Goal: Information Seeking & Learning: Learn about a topic

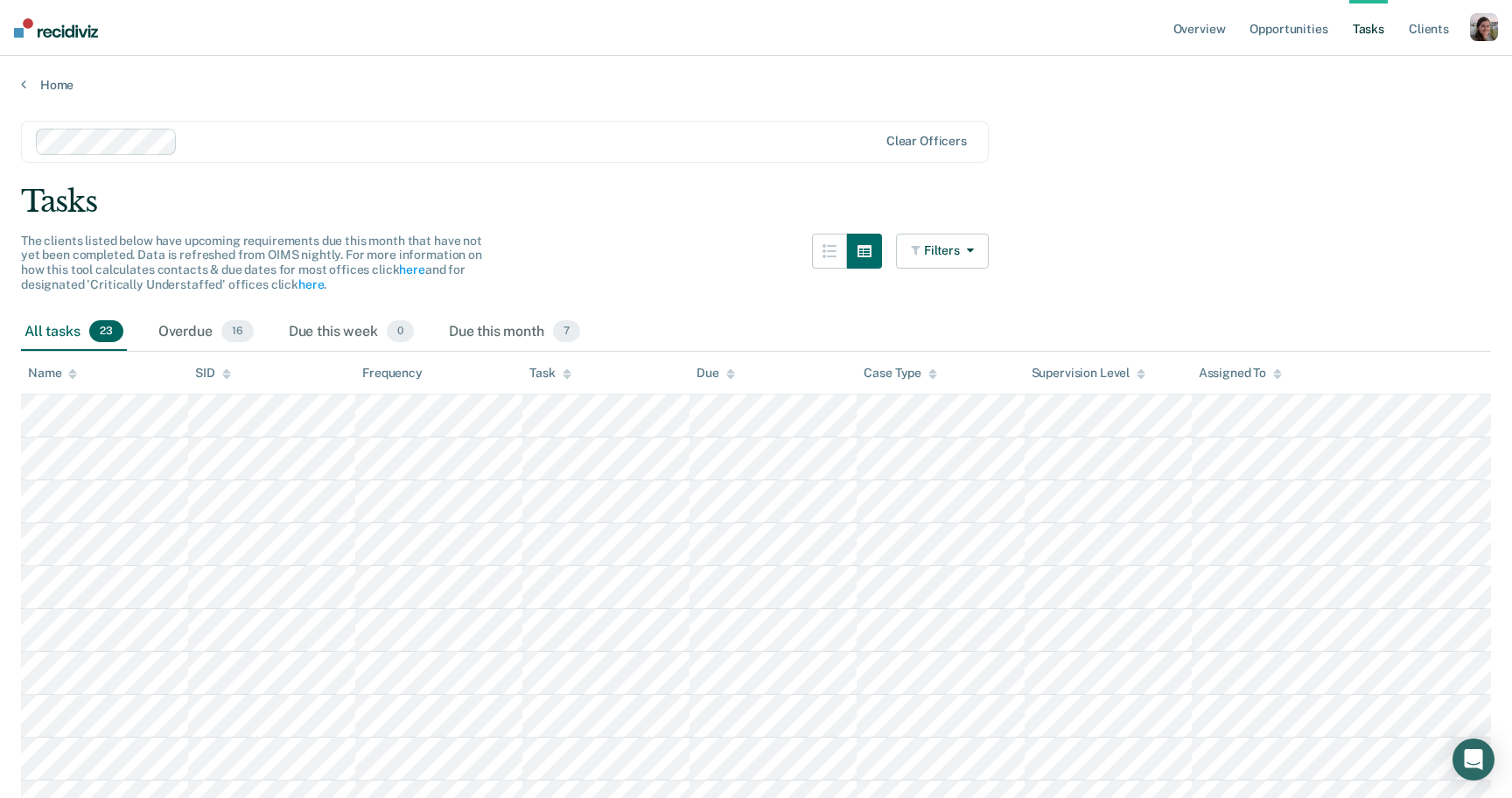
scroll to position [157, 0]
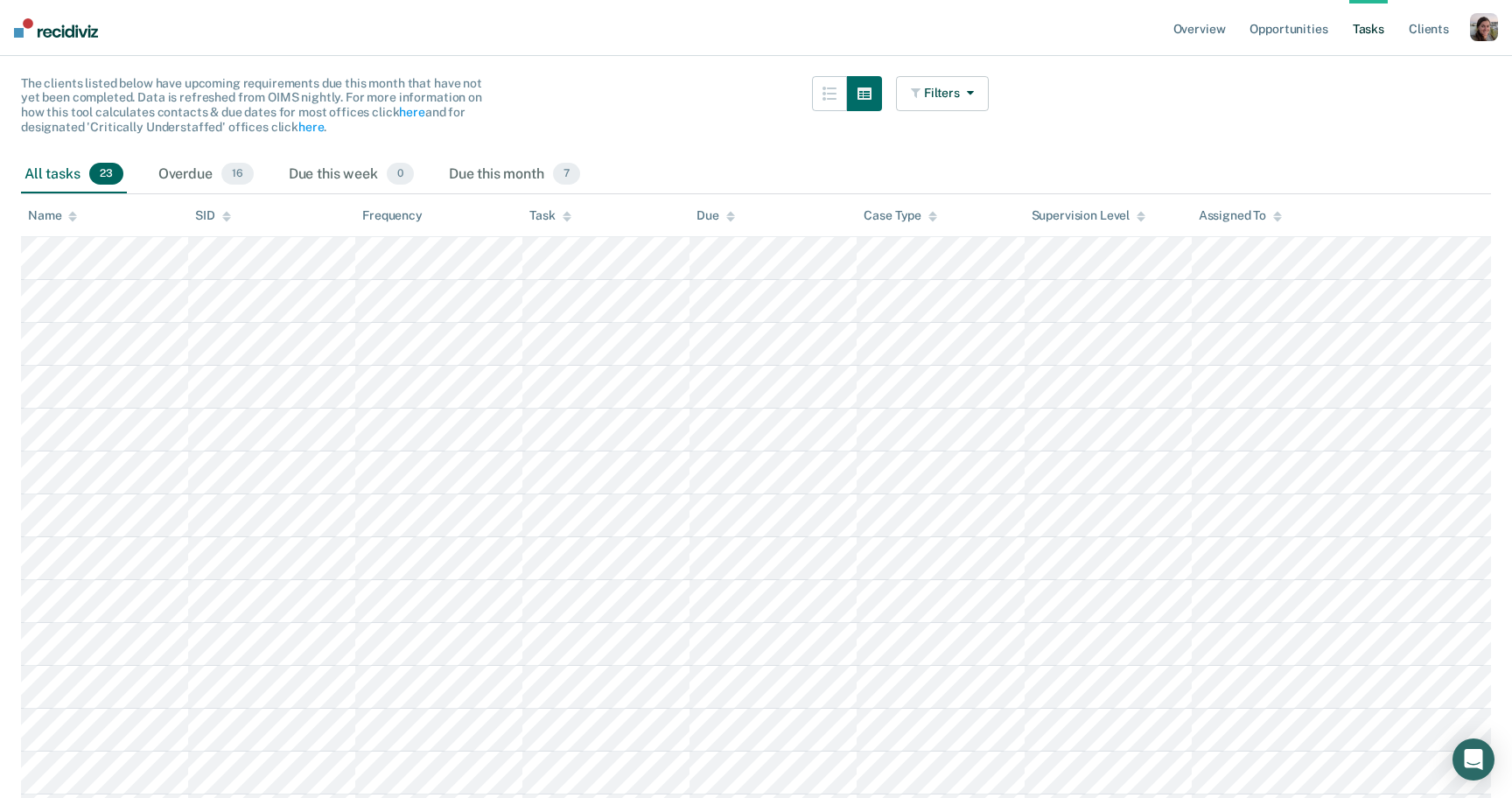
click at [1484, 36] on div "button" at bounding box center [1484, 27] width 28 height 28
click at [1373, 64] on link "Profile" at bounding box center [1413, 71] width 141 height 15
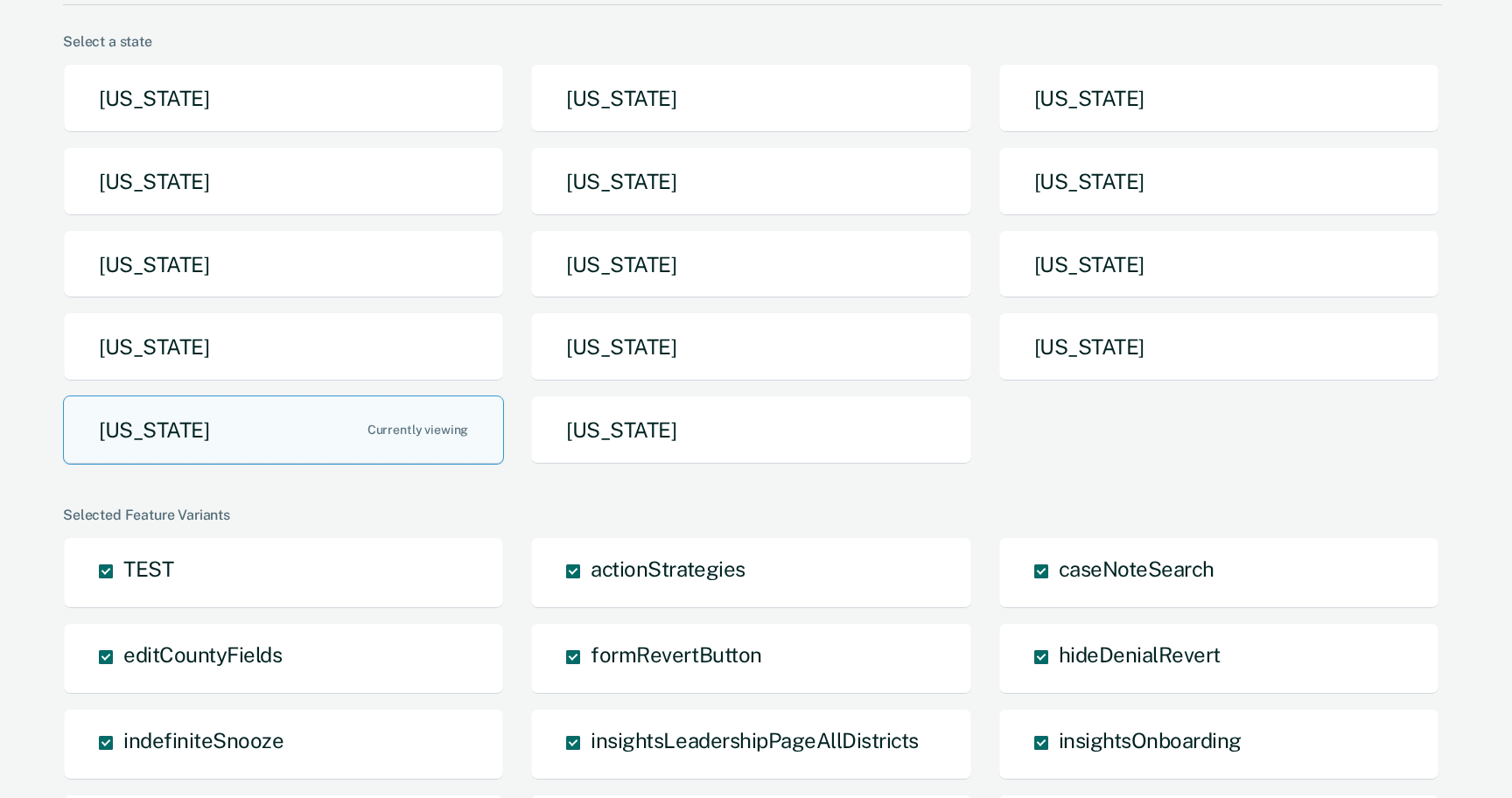
scroll to position [125, 0]
click at [298, 194] on button "[US_STATE]" at bounding box center [284, 182] width 441 height 69
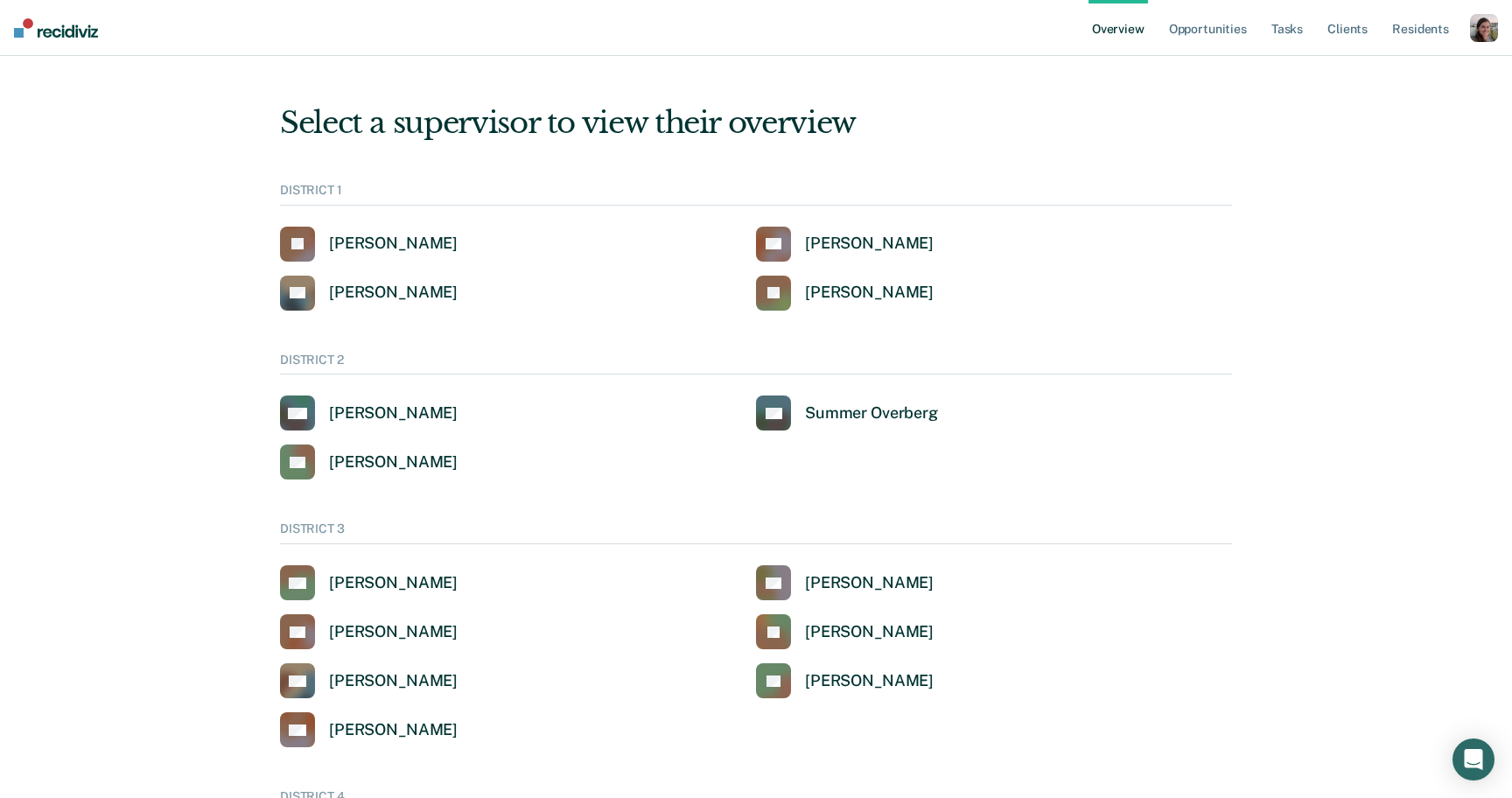
click at [1476, 28] on div "button" at bounding box center [1484, 28] width 28 height 28
click at [1379, 92] on link "Go to System-Level Trends" at bounding box center [1410, 92] width 149 height 15
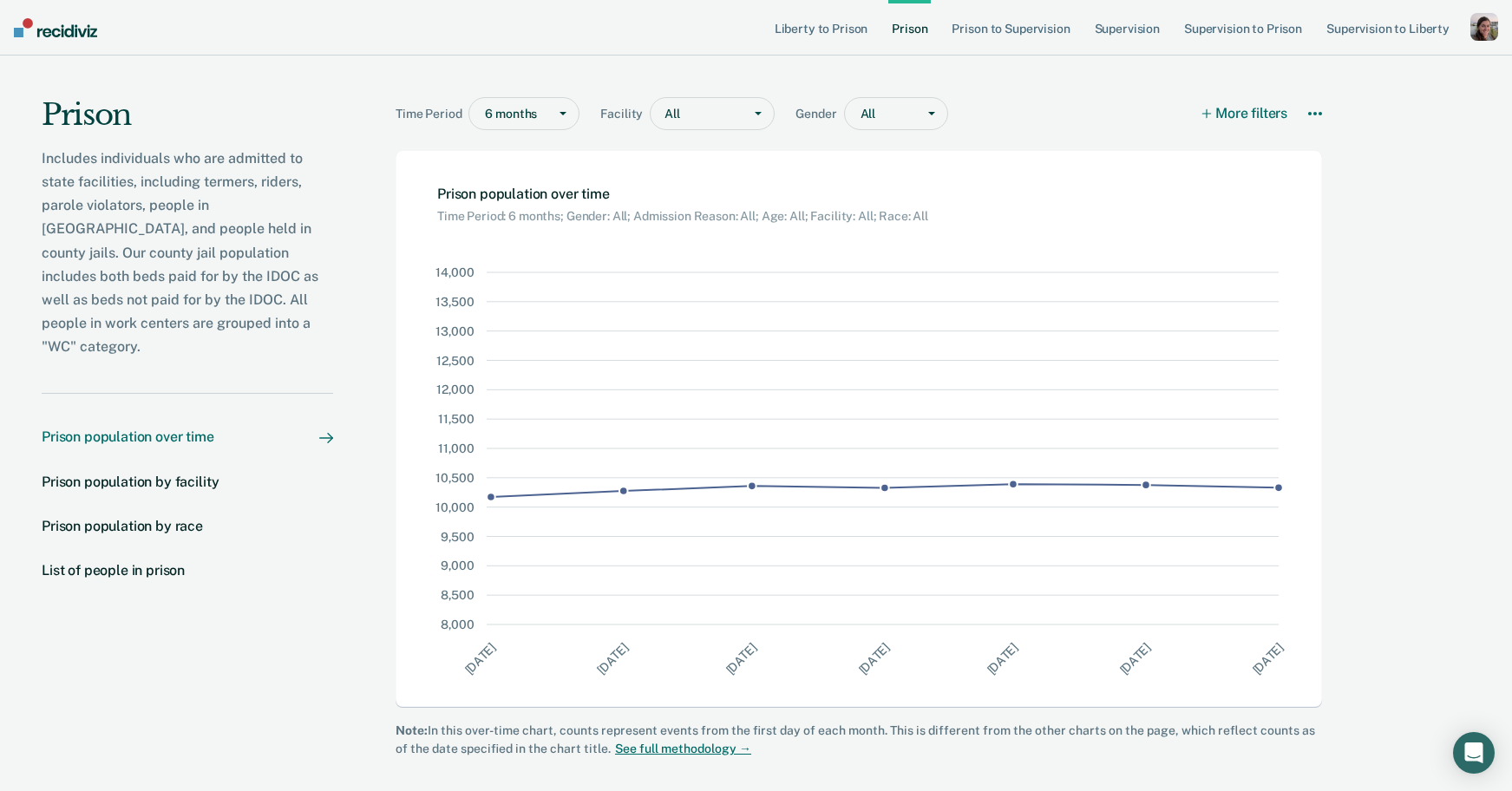
click at [684, 116] on div at bounding box center [707, 114] width 52 height 19
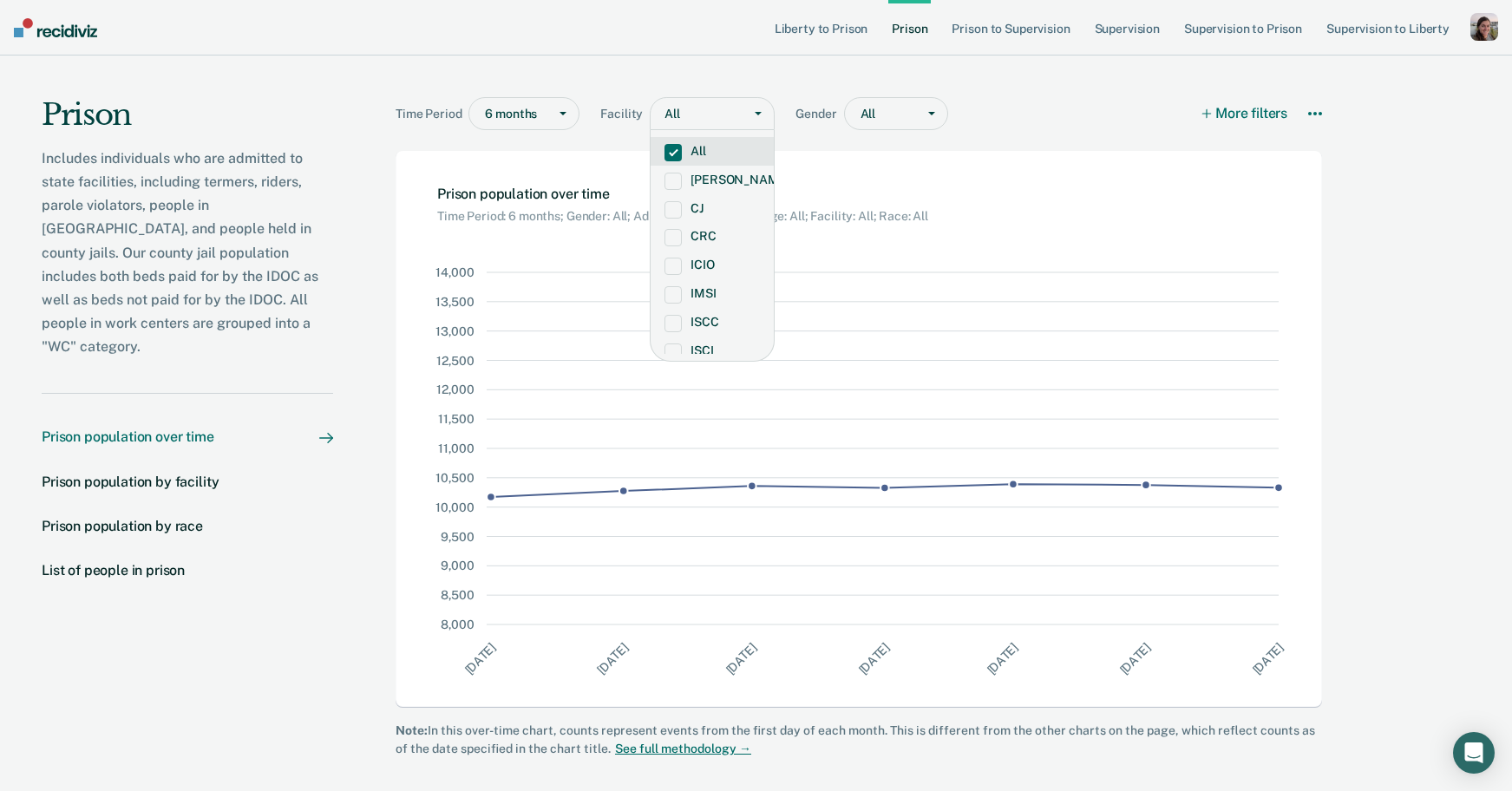
click at [771, 85] on div "Time Period 6 months Facility All selected, 1 of 17. 17 results available. Use …" at bounding box center [859, 103] width 927 height 95
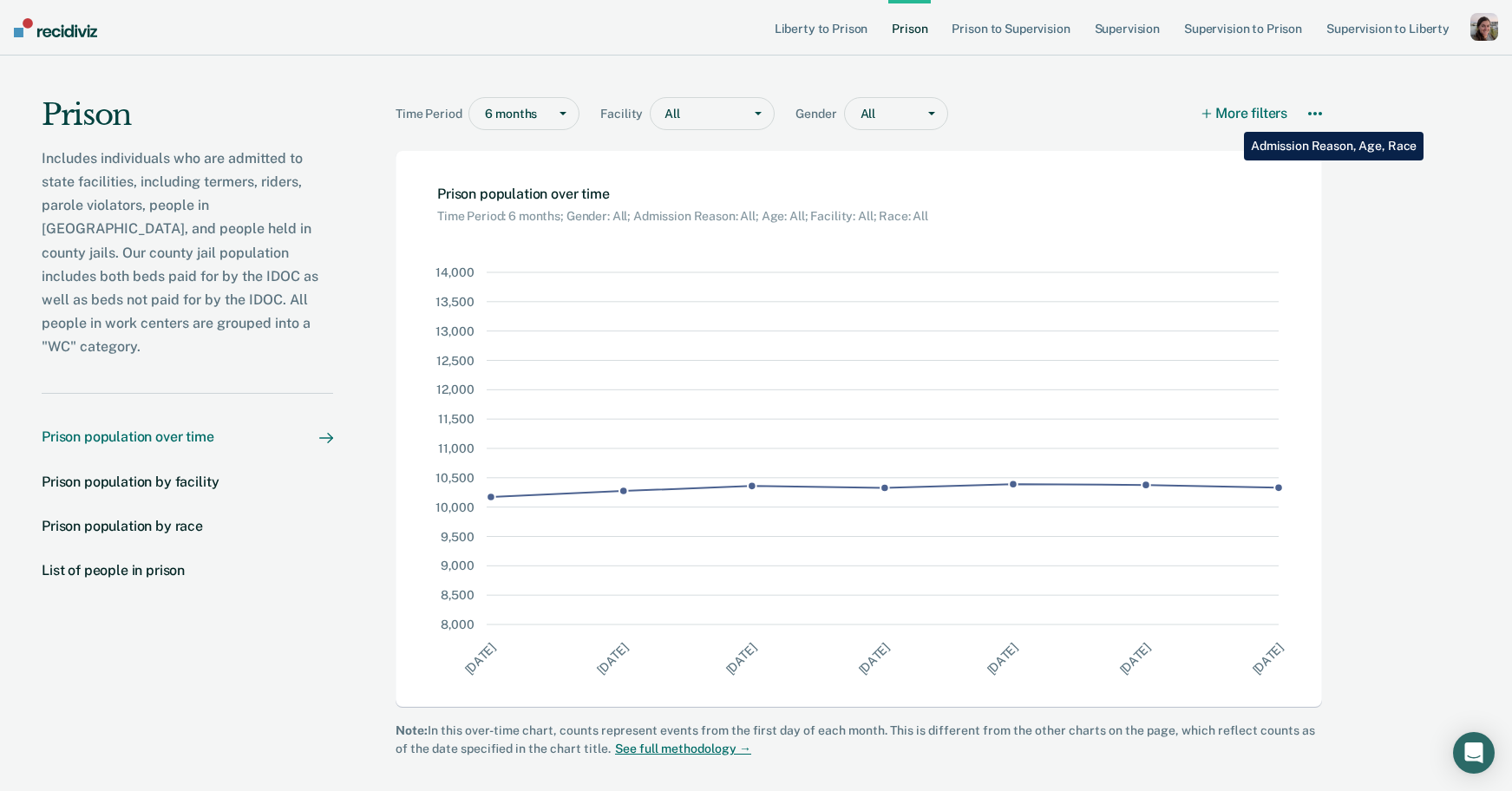
click at [1231, 119] on button "More filters" at bounding box center [1246, 113] width 85 height 33
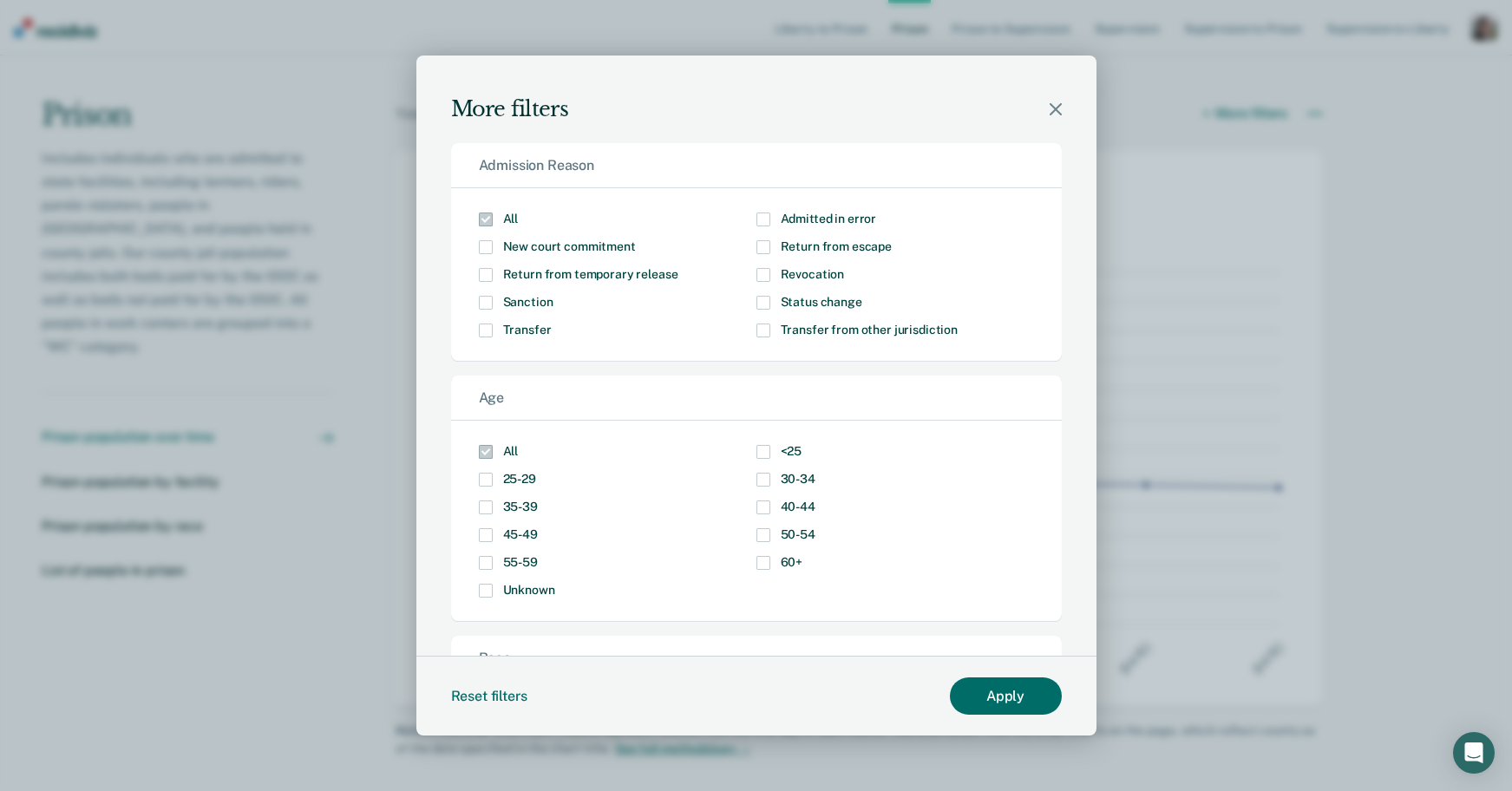
click at [756, 275] on span "Modal" at bounding box center [763, 275] width 14 height 14
click at [844, 268] on input "Revocation" at bounding box center [844, 268] width 0 height 0
click at [756, 510] on span "Modal" at bounding box center [763, 508] width 14 height 14
click at [816, 501] on input "40-44" at bounding box center [816, 501] width 0 height 0
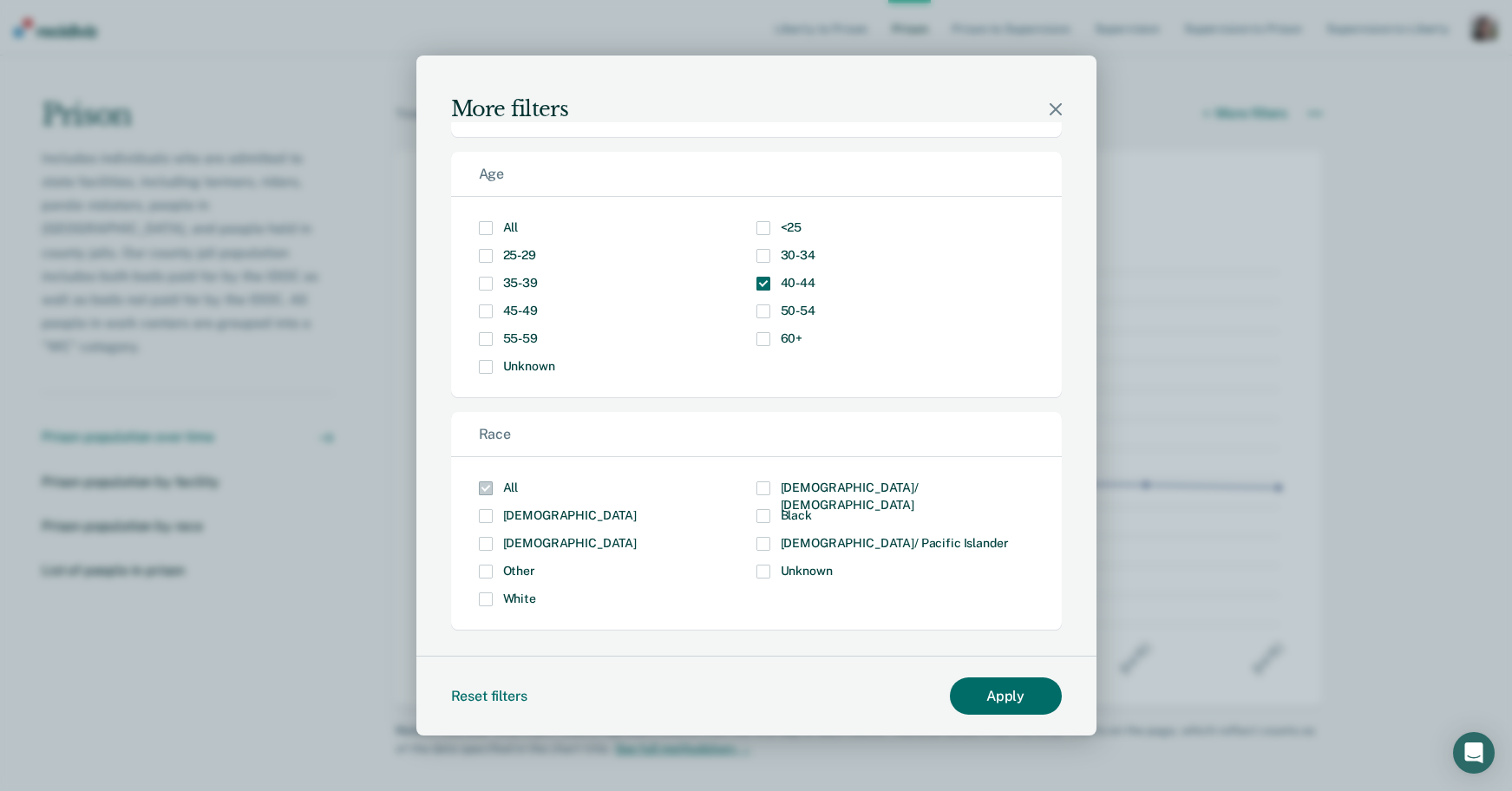
scroll to position [227, 0]
click at [756, 511] on span "Modal" at bounding box center [763, 514] width 14 height 14
click at [812, 507] on input "Black" at bounding box center [812, 507] width 0 height 0
click at [1001, 693] on button "Apply" at bounding box center [1006, 697] width 112 height 37
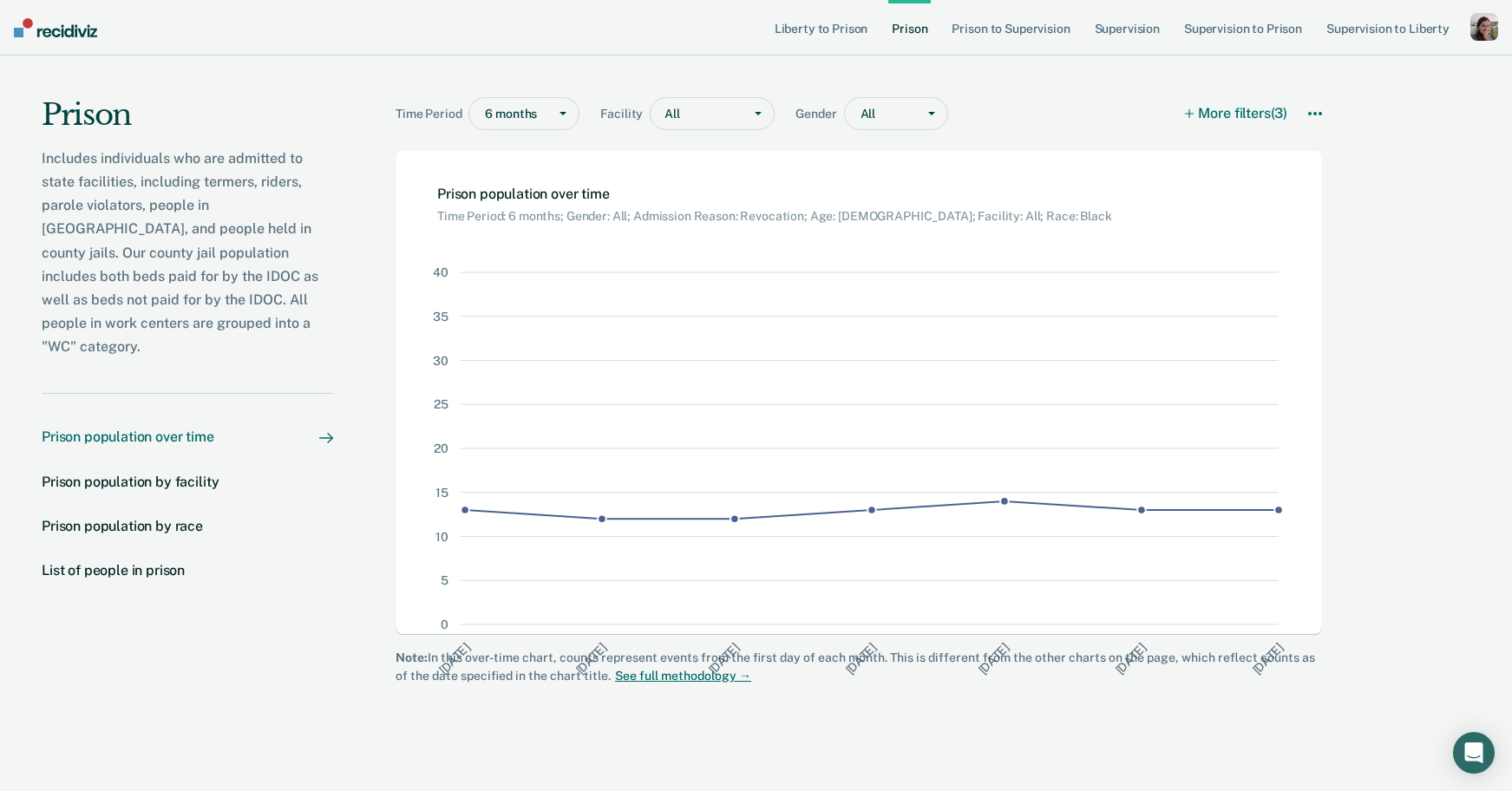
click at [1401, 449] on div "Prison Includes individuals who are admitted to state facilities, including ter…" at bounding box center [756, 420] width 1512 height 728
drag, startPoint x: 310, startPoint y: 116, endPoint x: 158, endPoint y: 0, distance: 191.2
click at [310, 116] on div "Prison" at bounding box center [187, 122] width 292 height 49
click at [459, 27] on nav "Liberty to [GEOGRAPHIC_DATA] to Supervision Supervision Supervision to Prison S…" at bounding box center [756, 27] width 1512 height 56
click at [636, 15] on nav "Liberty to [GEOGRAPHIC_DATA] to Supervision Supervision Supervision to Prison S…" at bounding box center [756, 27] width 1512 height 56
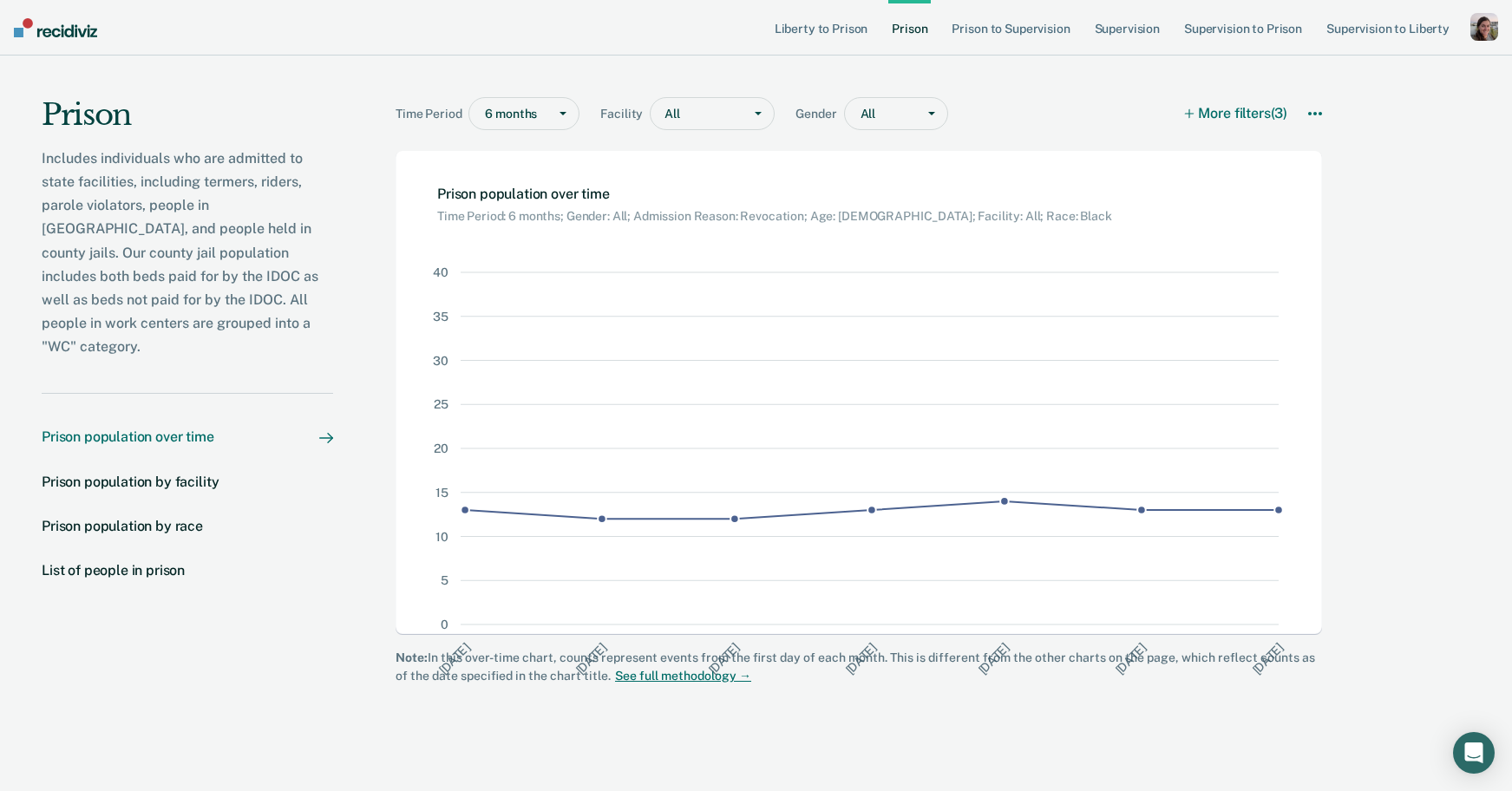
click at [1467, 386] on div "Prison Includes individuals who are admitted to state facilities, including ter…" at bounding box center [756, 420] width 1512 height 728
click at [632, 27] on nav "Liberty to [GEOGRAPHIC_DATA] to Supervision Supervision Supervision to Prison S…" at bounding box center [756, 27] width 1512 height 56
click at [309, 81] on div "Prison Includes individuals who are admitted to state facilities, including ter…" at bounding box center [187, 366] width 292 height 621
